Goal: Task Accomplishment & Management: Complete application form

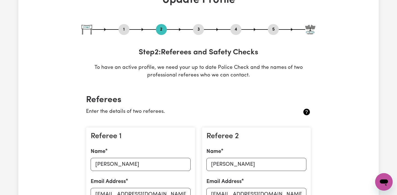
scroll to position [43, 0]
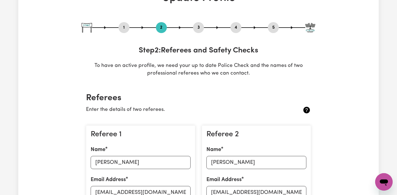
click at [197, 32] on div "3" at bounding box center [198, 27] width 11 height 11
click at [198, 29] on button "3" at bounding box center [198, 27] width 11 height 7
select select "2022"
select select "Certificate III (Individual Support)"
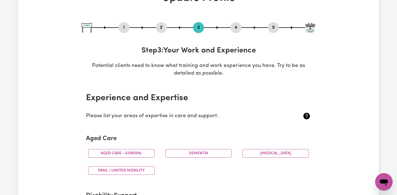
click at [238, 27] on button "4" at bounding box center [235, 27] width 11 height 7
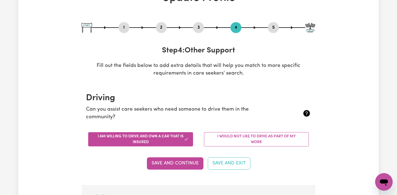
click at [273, 28] on button "5" at bounding box center [273, 27] width 11 height 7
select select "I am working in another industry"
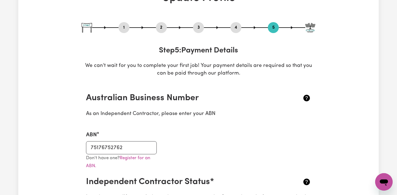
click at [120, 26] on button "1" at bounding box center [123, 27] width 11 height 7
select select "[DEMOGRAPHIC_DATA]"
select select "Australian PR"
select select "Studying a healthcare related degree or qualification"
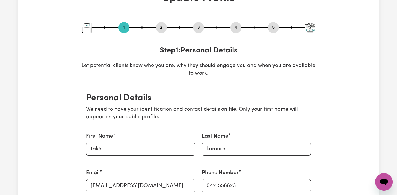
scroll to position [0, 0]
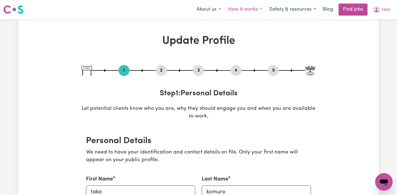
click at [249, 10] on button "How it works" at bounding box center [244, 9] width 41 height 11
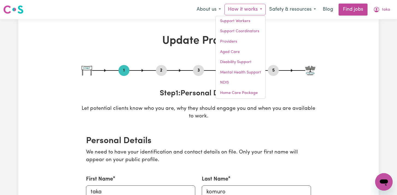
click at [303, 41] on h1 "Update Profile" at bounding box center [198, 40] width 233 height 13
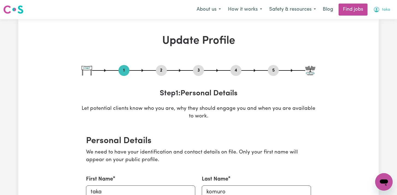
click at [387, 9] on span "taka" at bounding box center [386, 10] width 8 height 6
click at [377, 29] on link "My Dashboard" at bounding box center [371, 31] width 43 height 10
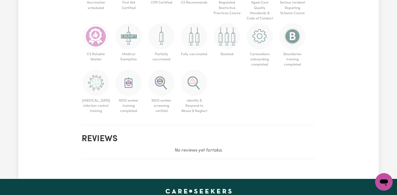
scroll to position [401, 0]
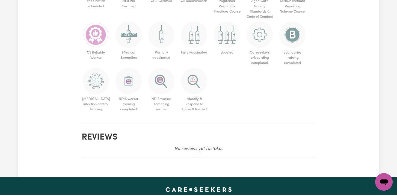
click at [174, 83] on img at bounding box center [161, 81] width 26 height 26
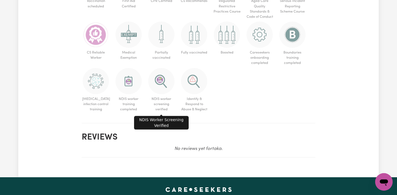
click at [174, 83] on img at bounding box center [161, 81] width 26 height 26
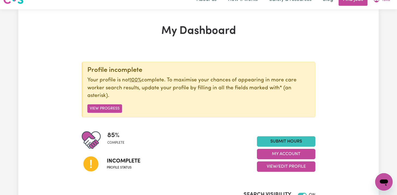
scroll to position [0, 0]
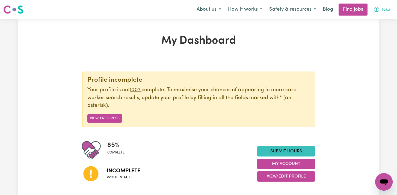
click at [386, 9] on span "taka" at bounding box center [386, 10] width 8 height 6
click at [375, 20] on link "My Account" at bounding box center [371, 21] width 43 height 10
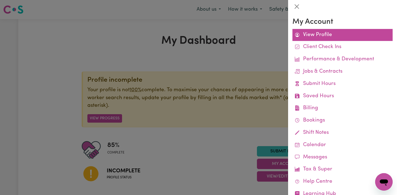
click at [323, 38] on link "View Profile" at bounding box center [342, 35] width 100 height 12
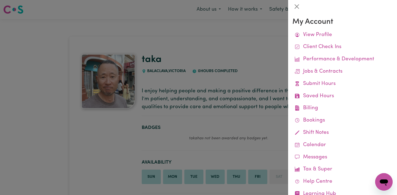
click at [255, 104] on div at bounding box center [198, 97] width 397 height 195
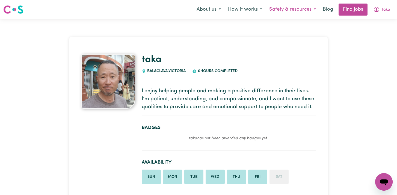
click at [275, 12] on button "Safety & resources" at bounding box center [292, 9] width 54 height 11
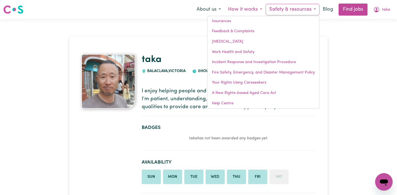
click at [253, 8] on button "How it works" at bounding box center [244, 9] width 41 height 11
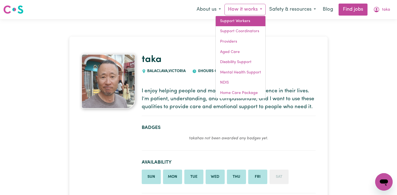
click at [251, 22] on link "Support Workers" at bounding box center [240, 21] width 50 height 10
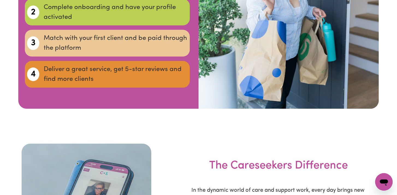
scroll to position [1591, 0]
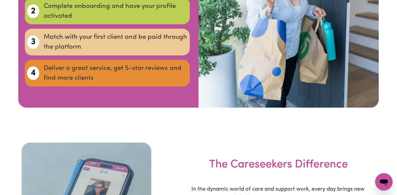
click at [181, 100] on div "4 STEPS to working on Careseekers 1 Register and create your profile 2 Complete…" at bounding box center [107, 8] width 182 height 183
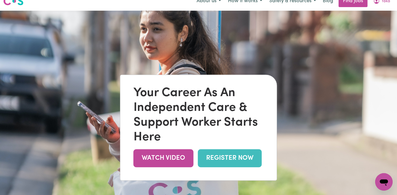
scroll to position [0, 0]
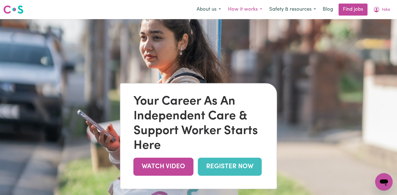
click at [260, 8] on button "How it works" at bounding box center [244, 9] width 41 height 11
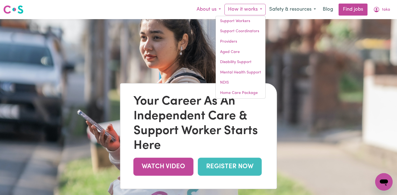
click at [217, 12] on button "About us" at bounding box center [208, 9] width 31 height 11
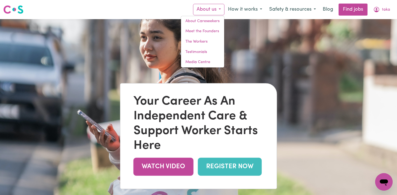
click at [298, 35] on img at bounding box center [198, 116] width 397 height 195
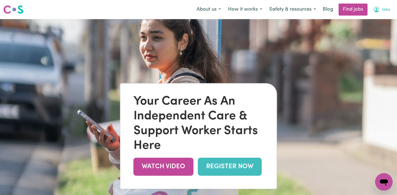
click at [390, 12] on button "taka" at bounding box center [381, 9] width 24 height 11
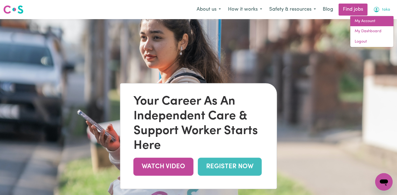
click at [380, 19] on link "My Account" at bounding box center [371, 21] width 43 height 10
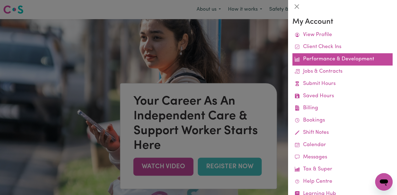
click at [370, 59] on link "Performance & Development" at bounding box center [342, 59] width 100 height 12
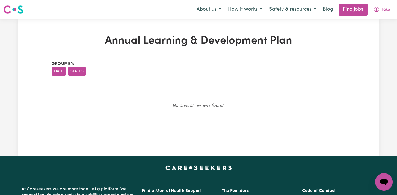
click at [76, 70] on button "Status" at bounding box center [77, 71] width 18 height 8
click at [385, 11] on span "taka" at bounding box center [386, 10] width 8 height 6
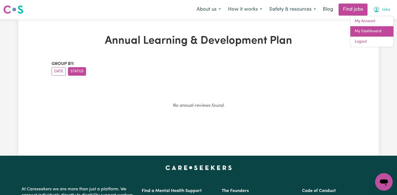
click at [380, 29] on link "My Dashboard" at bounding box center [371, 31] width 43 height 10
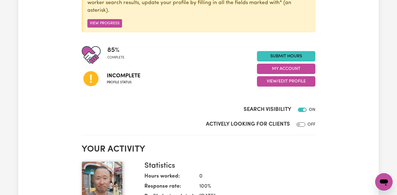
scroll to position [92, 0]
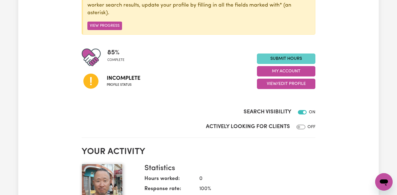
click at [281, 57] on link "Submit Hours" at bounding box center [286, 58] width 58 height 10
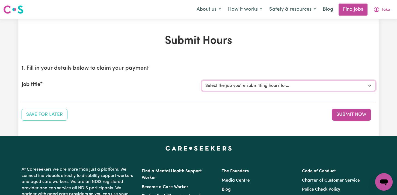
click at [264, 84] on select "Select the job you're submitting hours for..." at bounding box center [288, 85] width 173 height 10
click at [259, 10] on button "How it works" at bounding box center [244, 9] width 41 height 11
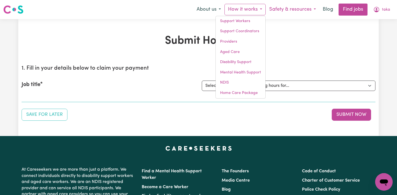
click at [314, 8] on button "Safety & resources" at bounding box center [292, 9] width 54 height 11
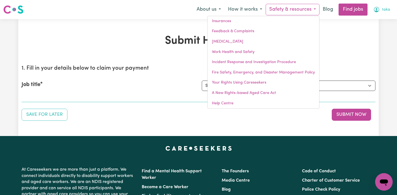
click at [382, 11] on span "taka" at bounding box center [386, 10] width 8 height 6
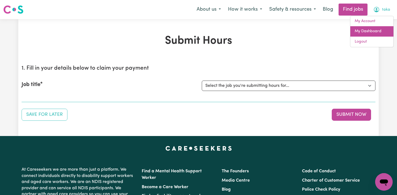
click at [368, 29] on link "My Dashboard" at bounding box center [371, 31] width 43 height 10
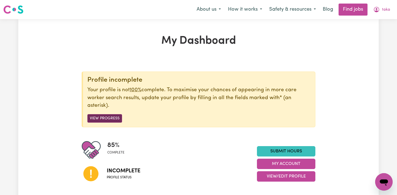
click at [119, 117] on button "View Progress" at bounding box center [104, 118] width 35 height 8
click at [107, 118] on button "View Progress" at bounding box center [104, 118] width 35 height 8
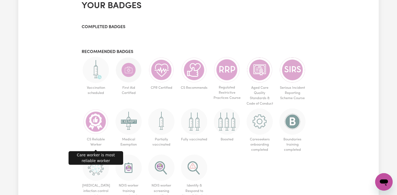
scroll to position [313, 0]
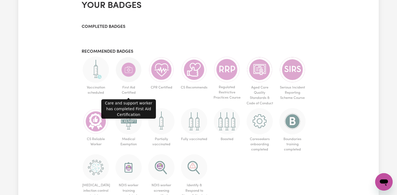
click at [132, 67] on img at bounding box center [128, 69] width 26 height 26
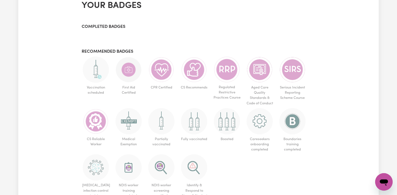
click at [132, 67] on img at bounding box center [128, 69] width 26 height 26
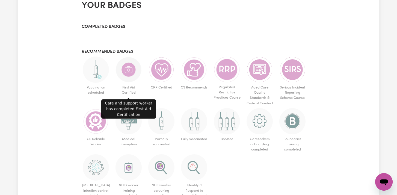
click at [132, 67] on img at bounding box center [128, 69] width 26 height 26
click at [131, 67] on img at bounding box center [128, 69] width 26 height 26
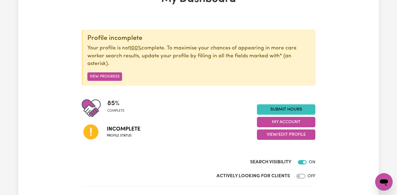
scroll to position [40, 0]
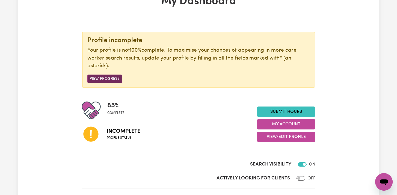
click at [107, 79] on button "View Progress" at bounding box center [104, 78] width 35 height 8
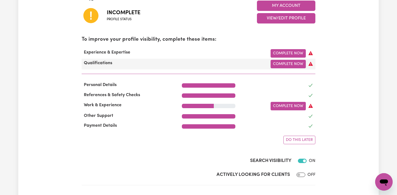
scroll to position [158, 0]
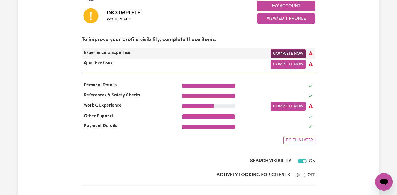
click at [276, 55] on link "Complete Now" at bounding box center [287, 53] width 35 height 8
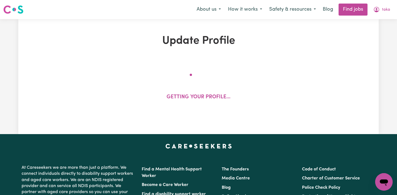
select select "2022"
select select "Certificate III (Individual Support)"
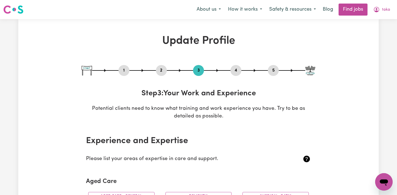
click at [309, 71] on img at bounding box center [310, 71] width 10 height 10
click at [271, 68] on button "5" at bounding box center [273, 70] width 11 height 7
select select "I am working in another industry"
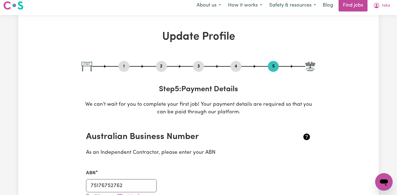
scroll to position [4, 0]
click at [237, 67] on button "4" at bounding box center [235, 66] width 11 height 7
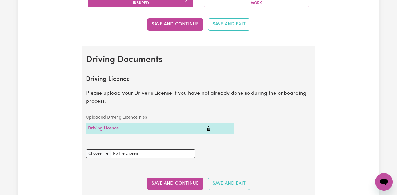
scroll to position [0, 0]
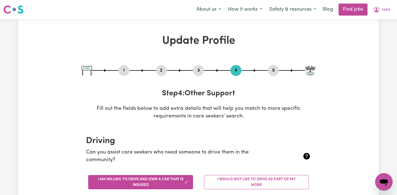
click at [195, 69] on button "3" at bounding box center [198, 70] width 11 height 7
select select "2022"
select select "Certificate III (Individual Support)"
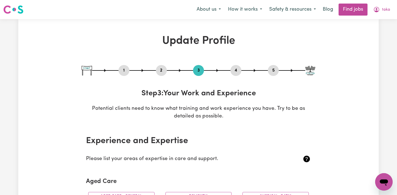
click at [158, 67] on button "2" at bounding box center [161, 70] width 11 height 7
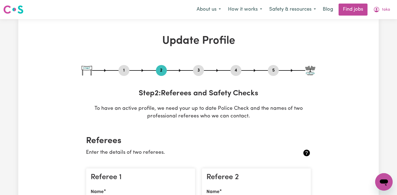
click at [124, 70] on button "1" at bounding box center [123, 70] width 11 height 7
select select "[DEMOGRAPHIC_DATA]"
select select "Australian PR"
select select "Studying a healthcare related degree or qualification"
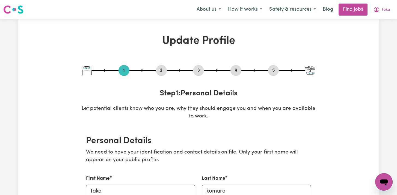
click at [382, 183] on icon "Open messaging window" at bounding box center [383, 182] width 8 height 7
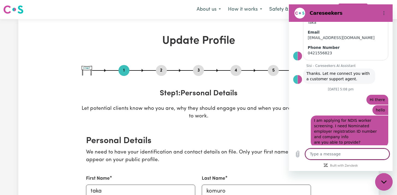
scroll to position [113, 0]
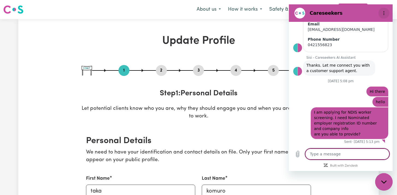
click at [383, 13] on circle "Options menu" at bounding box center [383, 13] width 1 height 1
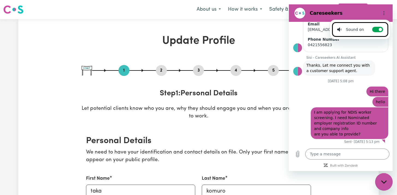
click at [262, 112] on p "Let potential clients know who you are, why they should engage you and when you…" at bounding box center [198, 113] width 233 height 16
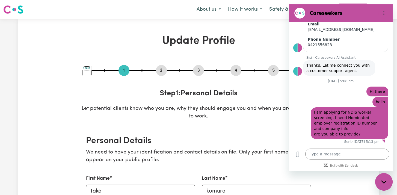
click at [377, 179] on div "Close messaging window" at bounding box center [383, 181] width 16 height 16
type textarea "x"
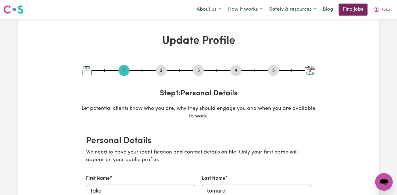
click at [354, 9] on link "Find jobs" at bounding box center [352, 10] width 29 height 12
